Goal: Communication & Community: Answer question/provide support

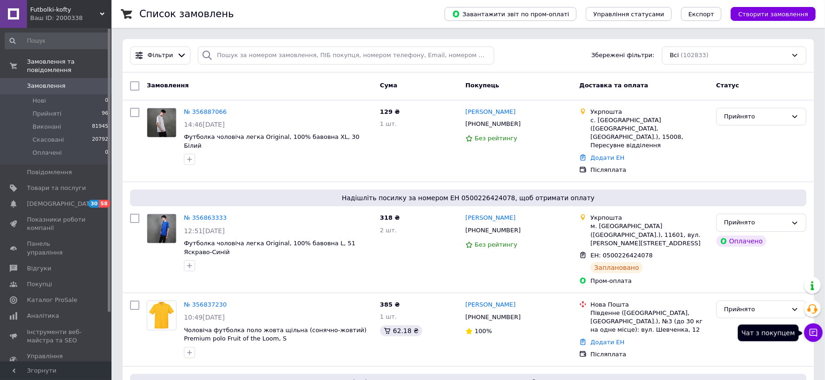
click at [810, 338] on button "Чат з покупцем" at bounding box center [813, 332] width 19 height 19
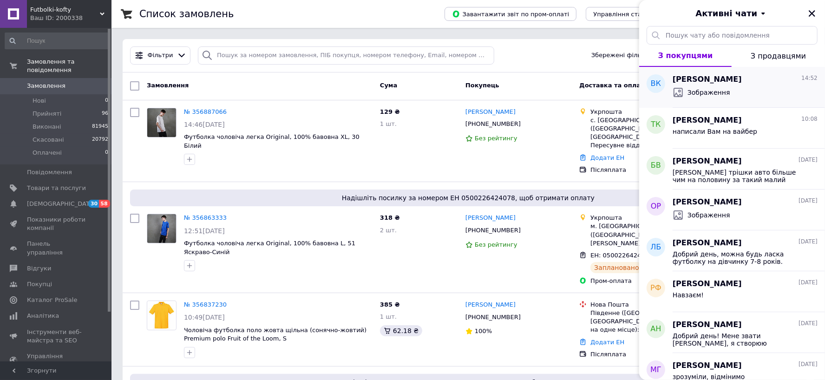
click at [715, 89] on span "Зображення" at bounding box center [708, 92] width 43 height 9
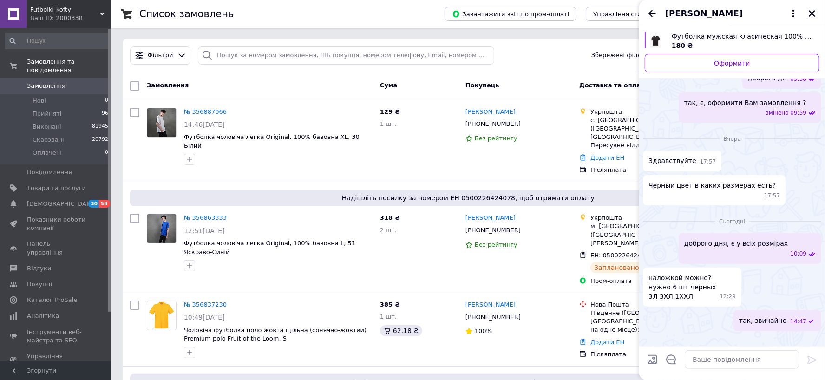
scroll to position [170, 0]
click at [814, 337] on img at bounding box center [817, 340] width 7 height 7
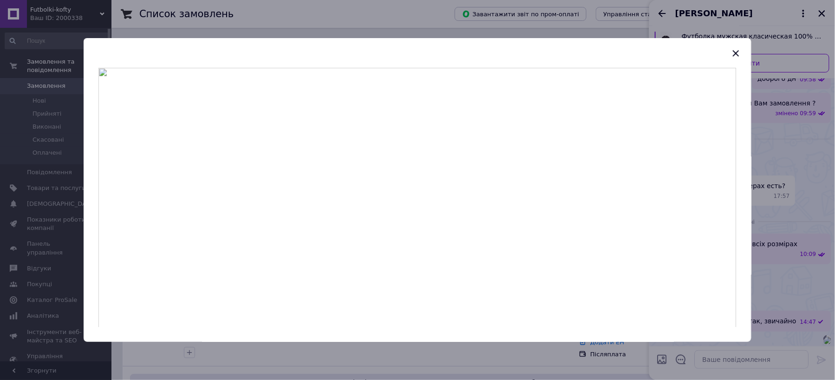
click at [786, 224] on div at bounding box center [417, 190] width 835 height 380
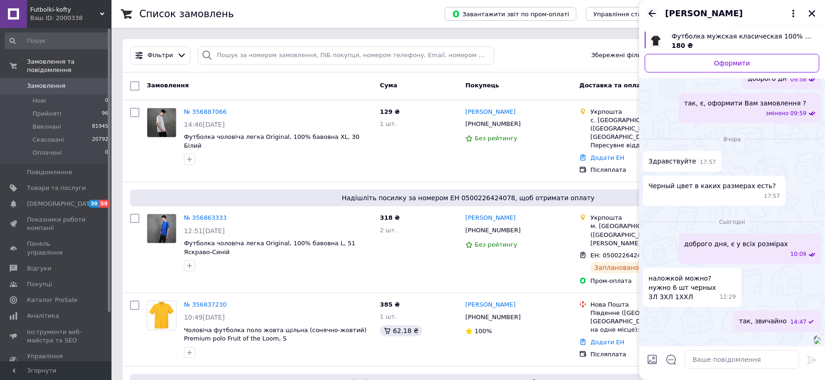
click at [656, 16] on icon "Назад" at bounding box center [652, 13] width 11 height 11
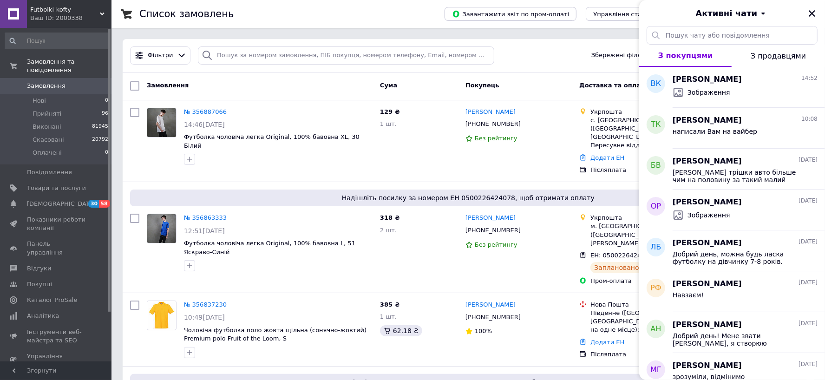
click at [53, 15] on div "Ваш ID: 2000338" at bounding box center [70, 18] width 81 height 8
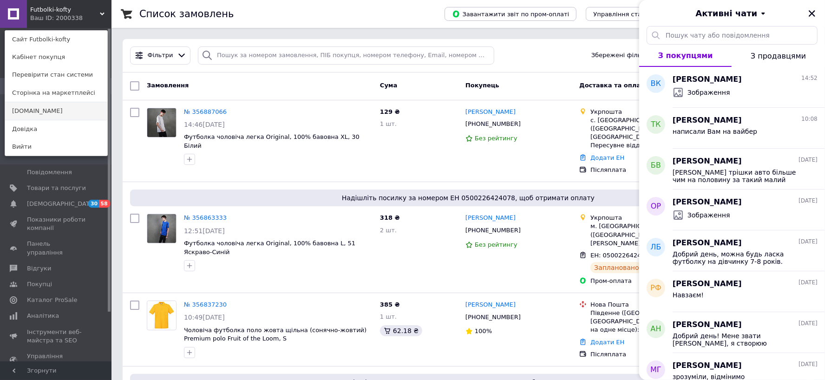
click at [47, 113] on link "[DOMAIN_NAME]" at bounding box center [56, 111] width 102 height 18
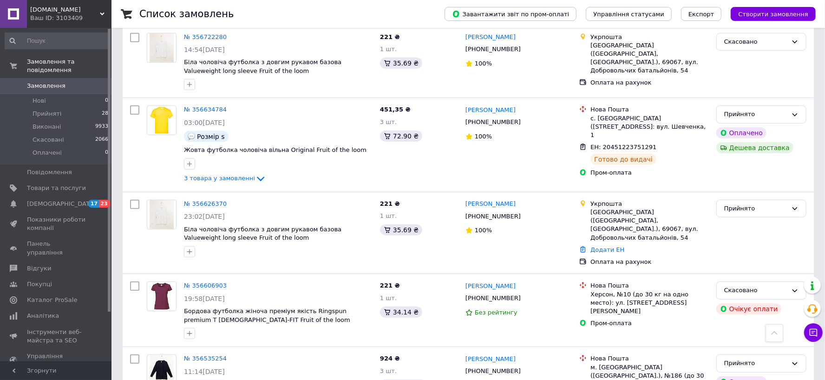
scroll to position [356, 0]
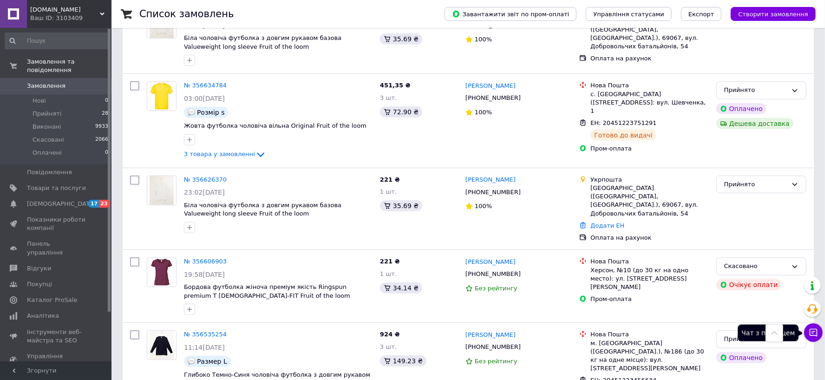
click at [815, 332] on icon at bounding box center [813, 332] width 9 height 9
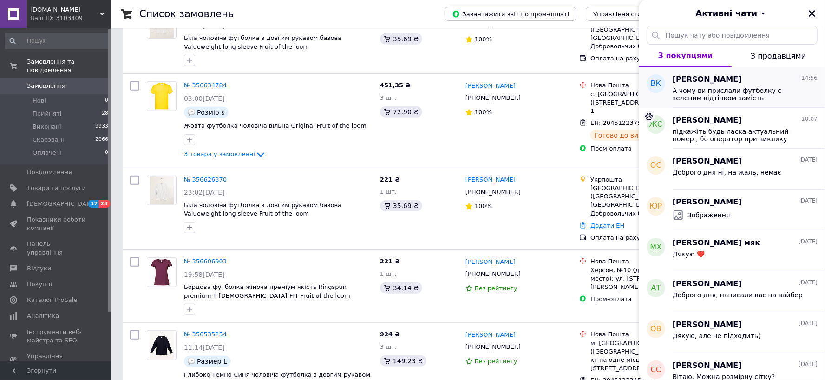
click at [732, 98] on span "А чому ви прислали футболку с зеленим відтінком замість коричневий?" at bounding box center [739, 94] width 132 height 15
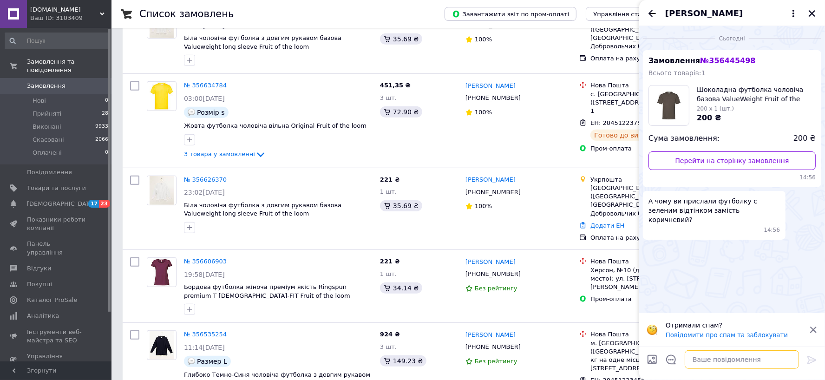
click at [718, 357] on textarea at bounding box center [742, 359] width 114 height 19
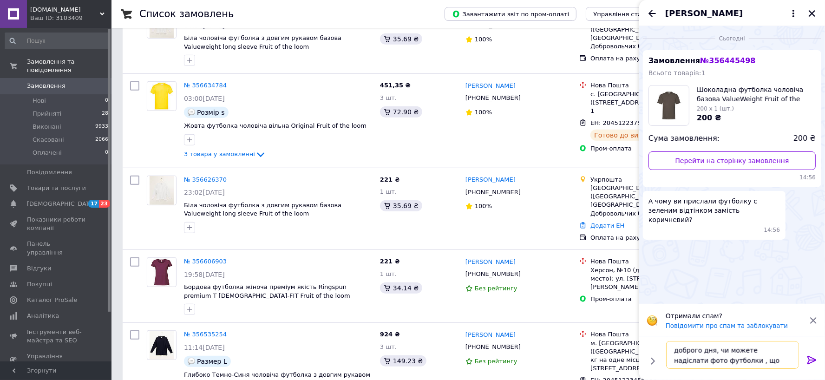
scroll to position [0, 0]
drag, startPoint x: 772, startPoint y: 361, endPoint x: 719, endPoint y: 350, distance: 54.1
click at [719, 350] on textarea "доброго дня, чи можете надіслати фото футболки , що отримали?" at bounding box center [732, 355] width 133 height 28
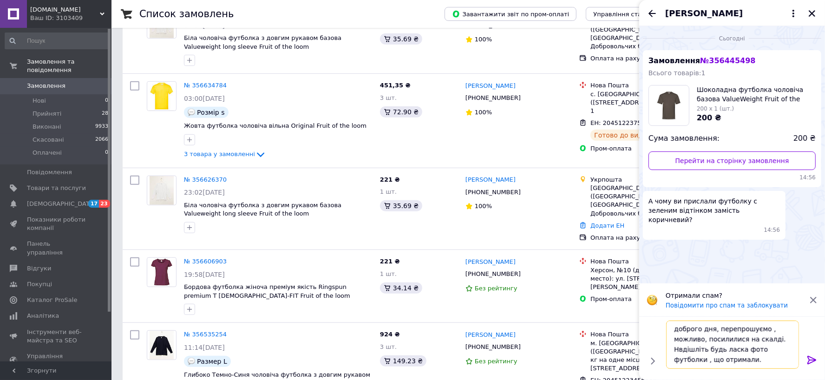
click at [681, 347] on textarea "доброго дня, перепрошуємо , можливо, посилилися на скалді. Нвдішліть будь ласка…" at bounding box center [732, 345] width 133 height 48
click at [762, 339] on textarea "доброго дня, перепрошуємо , можливо, посилилися на скалді. Надішліть будь ласка…" at bounding box center [732, 345] width 133 height 48
type textarea "доброго дня, перепрошуємо , можливо, посилилися на склвді. Надішліть будь ласка…"
click at [811, 360] on icon at bounding box center [811, 360] width 9 height 8
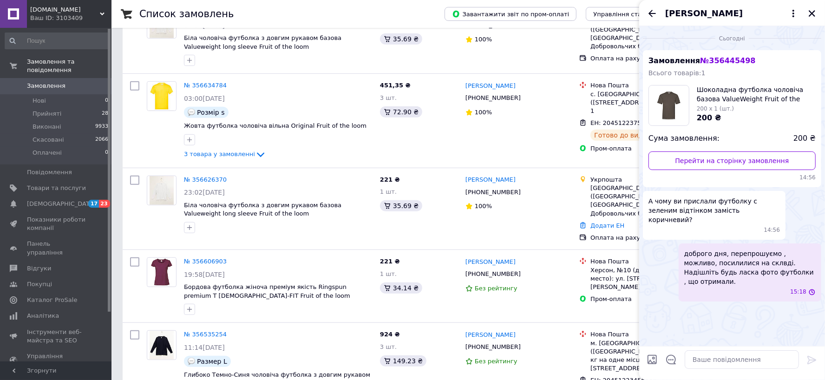
scroll to position [0, 0]
click at [649, 13] on icon "Назад" at bounding box center [652, 13] width 11 height 11
